Goal: Information Seeking & Learning: Find specific page/section

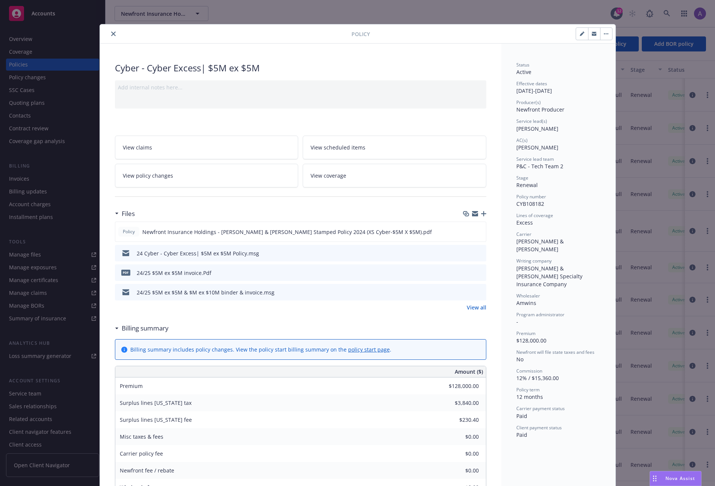
click at [111, 32] on icon "close" at bounding box center [113, 34] width 5 height 5
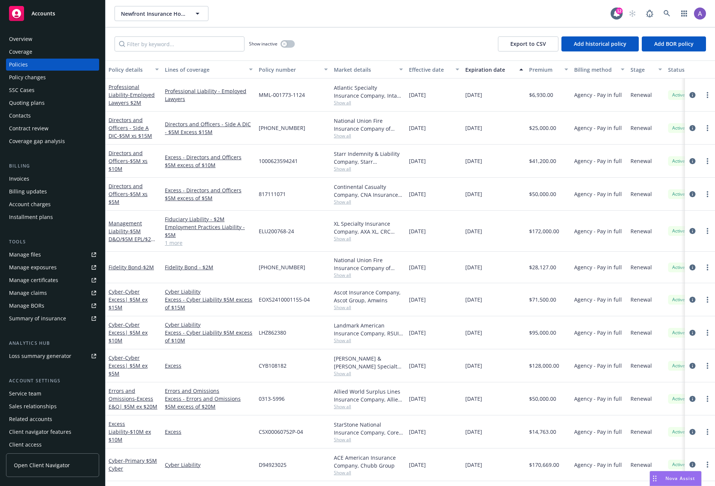
click at [29, 38] on div "Overview" at bounding box center [20, 39] width 23 height 12
click at [143, 41] on input "Filter by keyword..." at bounding box center [180, 43] width 130 height 15
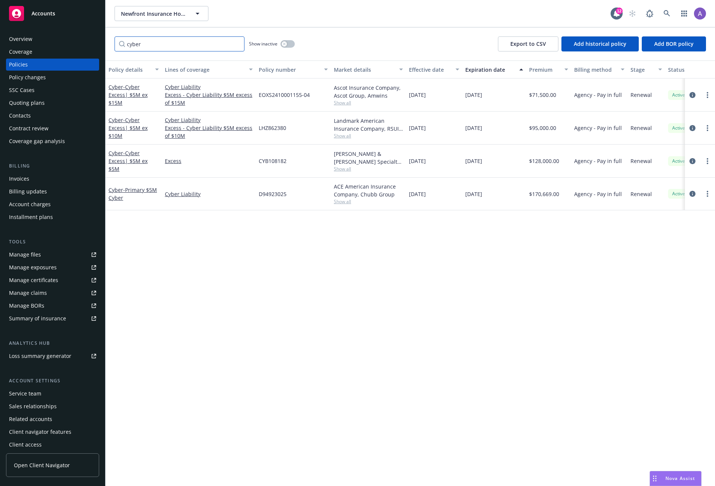
type input "cyber"
click at [498, 252] on div "Policy details Lines of coverage Policy number Market details Effective date Ex…" at bounding box center [411, 273] width 610 height 426
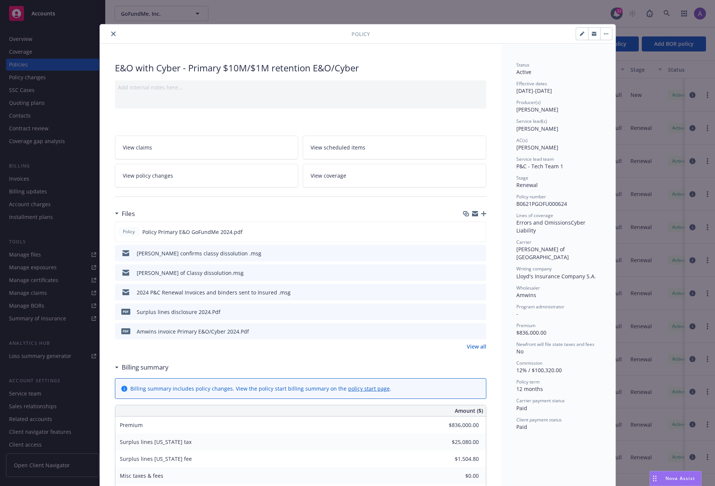
click at [111, 34] on icon "close" at bounding box center [113, 34] width 5 height 5
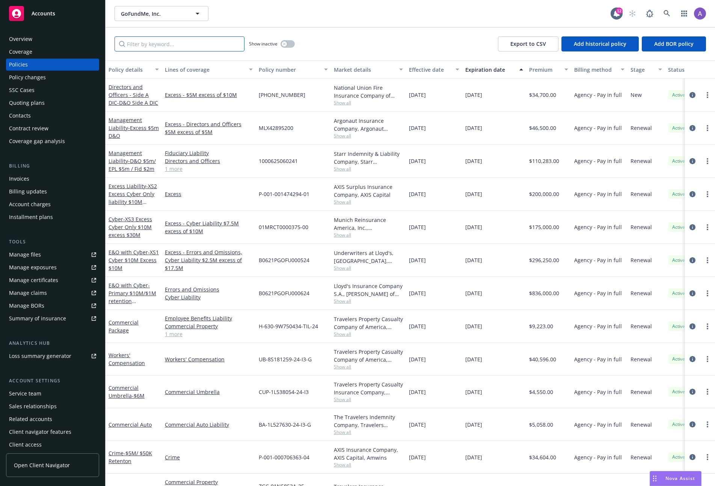
click at [177, 38] on input "Filter by keyword..." at bounding box center [180, 43] width 130 height 15
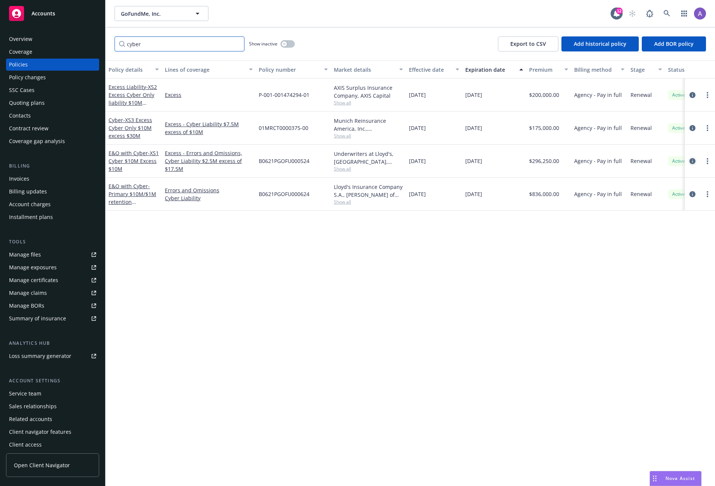
type input "cyber"
click at [691, 160] on icon "circleInformation" at bounding box center [693, 161] width 6 height 6
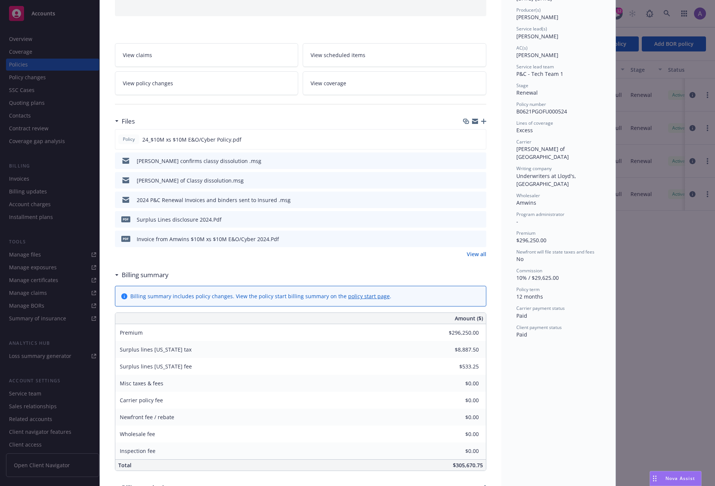
scroll to position [156, 0]
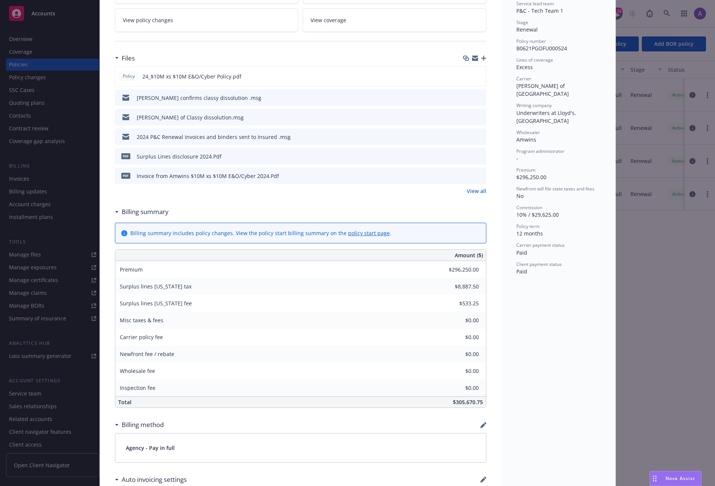
click at [671, 291] on div "Policy E&O with Cyber - XS1 Cyber $10M Excess $10M Add internal notes here... V…" at bounding box center [357, 243] width 715 height 486
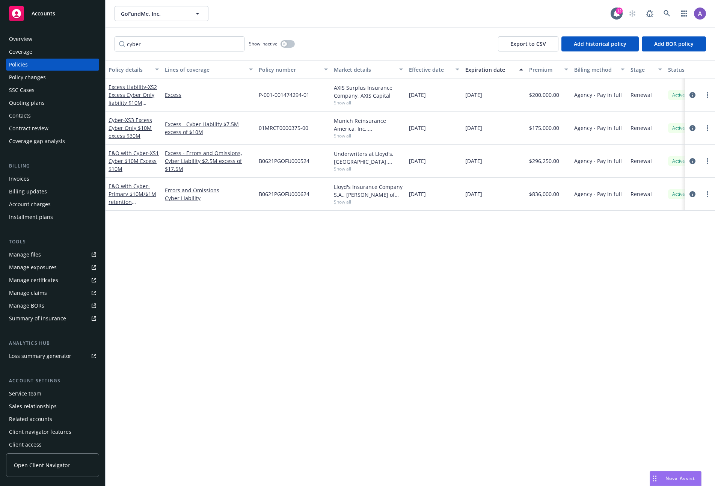
click at [39, 41] on div "Overview" at bounding box center [52, 39] width 87 height 12
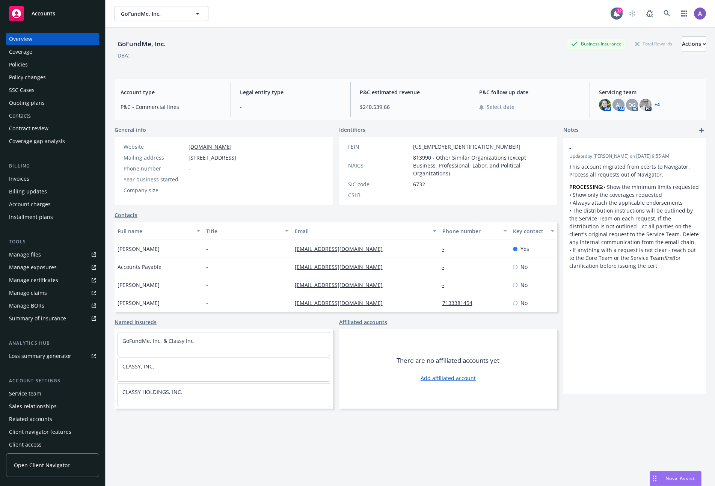
click at [51, 296] on link "Manage claims" at bounding box center [52, 293] width 93 height 12
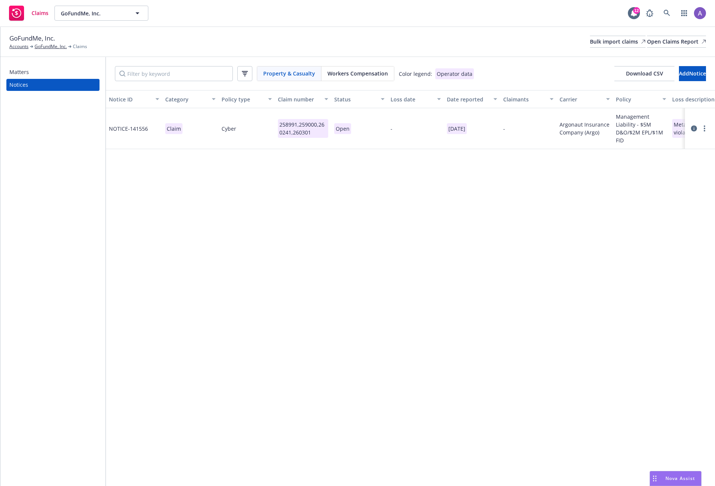
click at [47, 74] on div "Matters" at bounding box center [52, 72] width 87 height 12
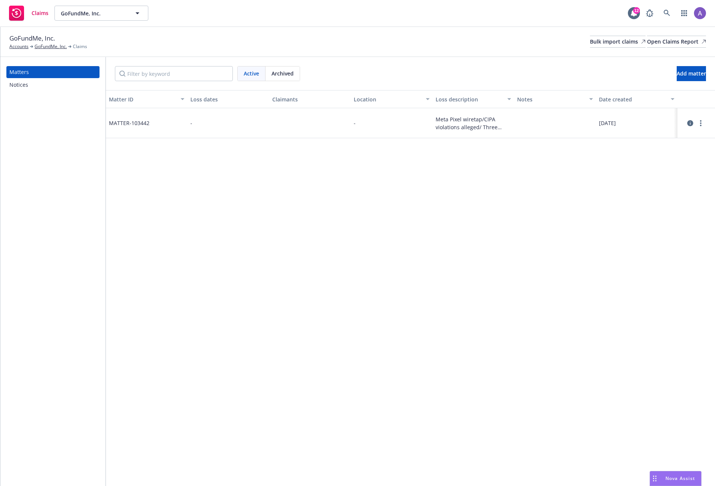
click at [42, 87] on div "Notices" at bounding box center [52, 85] width 87 height 12
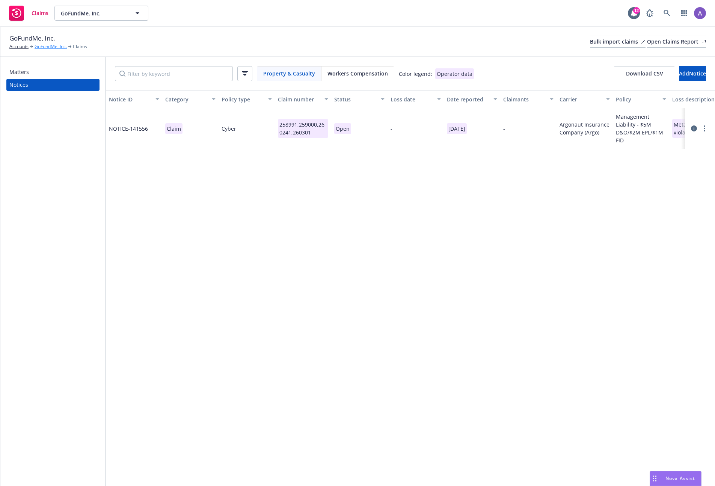
click at [44, 47] on link "GoFundMe, Inc." at bounding box center [51, 46] width 32 height 7
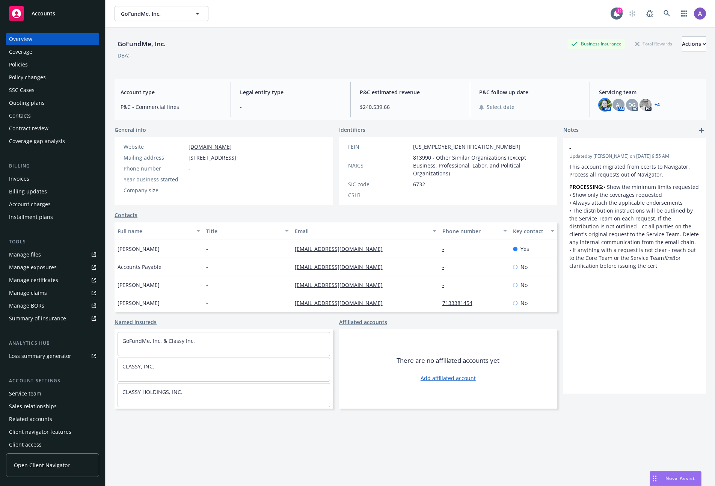
click at [599, 103] on img at bounding box center [605, 105] width 12 height 12
click at [616, 102] on span "AJ" at bounding box center [618, 105] width 5 height 8
click at [626, 103] on div "DG" at bounding box center [632, 105] width 12 height 12
click at [626, 105] on div "DG" at bounding box center [632, 105] width 12 height 12
click at [616, 105] on span "AJ" at bounding box center [618, 105] width 5 height 8
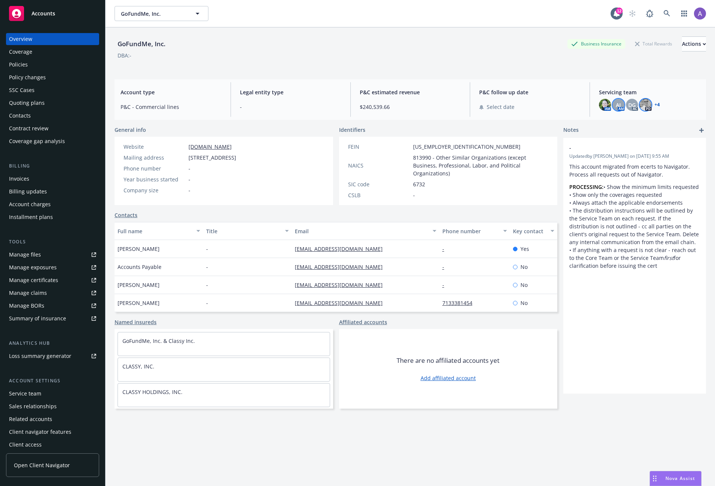
click at [640, 108] on img at bounding box center [646, 105] width 12 height 12
